Goal: Obtain resource: Download file/media

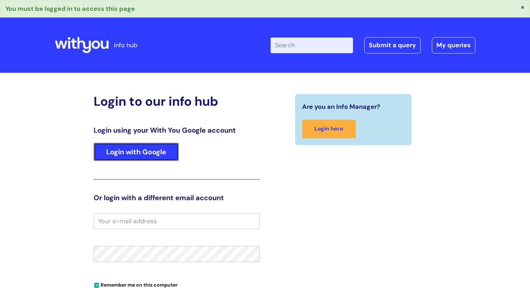
click at [150, 150] on link "Login with Google" at bounding box center [136, 152] width 85 height 18
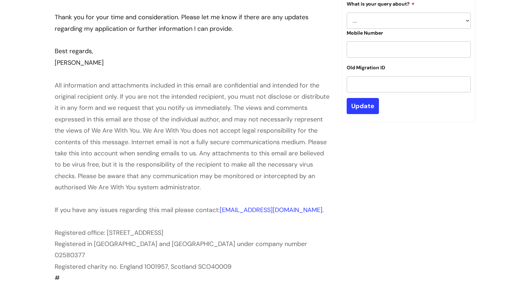
scroll to position [233, 0]
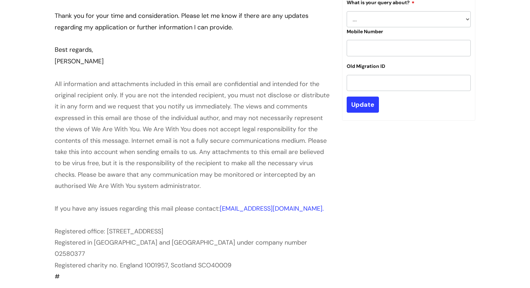
click at [92, 94] on span "All information and attachments included in this email are confidential and int…" at bounding box center [192, 135] width 275 height 111
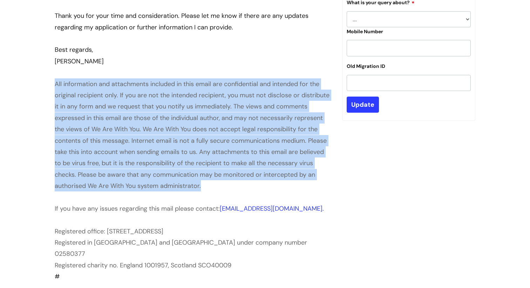
click at [92, 94] on span "All information and attachments included in this email are confidential and int…" at bounding box center [192, 135] width 275 height 111
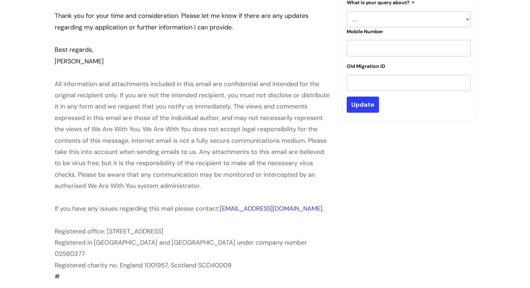
click at [93, 101] on div "All information and attachments included in this email are confidential and int…" at bounding box center [193, 134] width 277 height 113
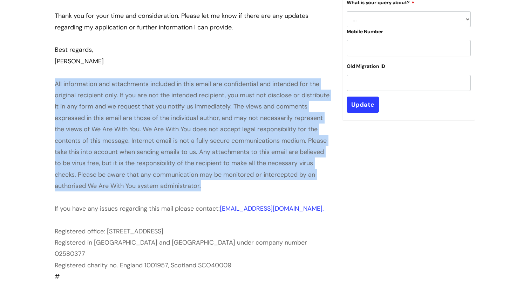
click at [93, 101] on div "All information and attachments included in this email are confidential and int…" at bounding box center [193, 134] width 277 height 113
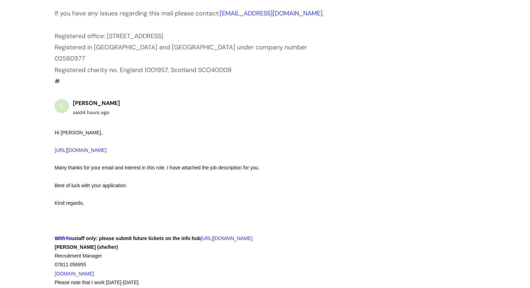
scroll to position [442, 0]
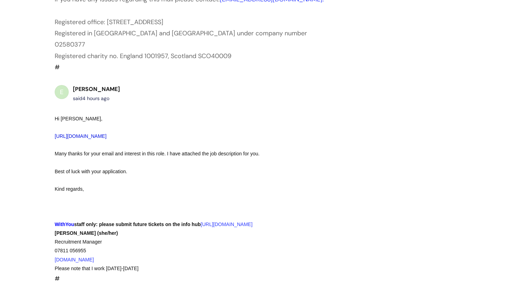
click at [84, 133] on link "[URL][DOMAIN_NAME]" at bounding box center [81, 136] width 52 height 6
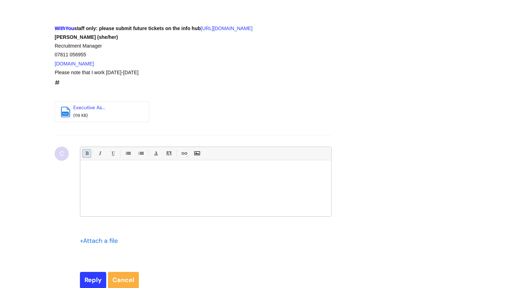
scroll to position [636, 0]
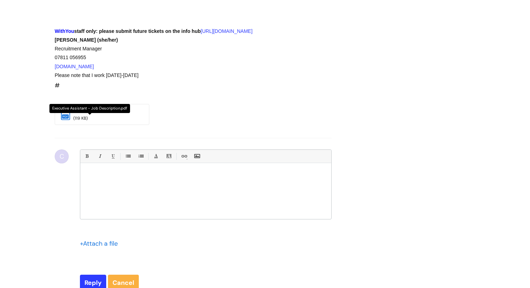
click at [85, 108] on link "Executive As..." at bounding box center [89, 110] width 32 height 6
